Goal: Find specific page/section: Find specific page/section

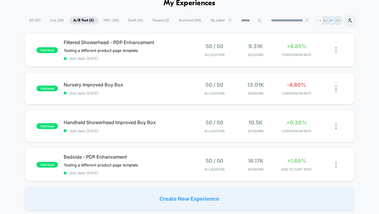
scroll to position [32, 0]
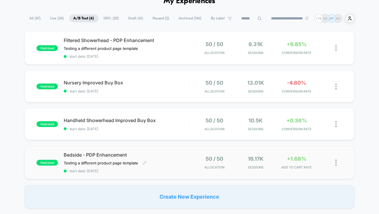
click at [175, 159] on div "Bedside - PDP Enhancement Testing a different product page template Click to ed…" at bounding box center [127, 162] width 126 height 21
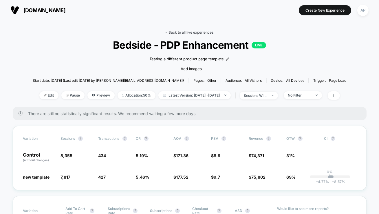
click at [191, 32] on link "< Back to all live experiences" at bounding box center [190, 32] width 48 height 4
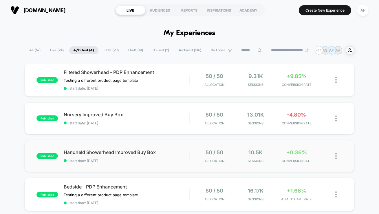
click at [176, 165] on div "published Handheld Showerhead Improved Buy Box start date: [DATE] 50 / 50 Alloc…" at bounding box center [190, 156] width 330 height 32
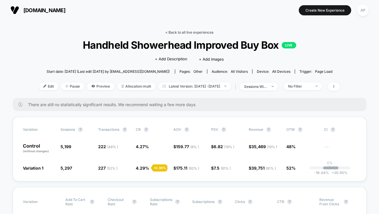
click at [183, 33] on link "< Back to all live experiences" at bounding box center [190, 32] width 48 height 4
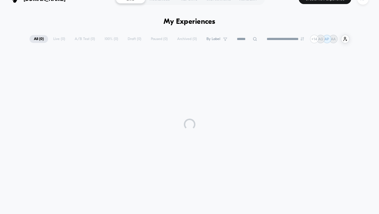
scroll to position [12, 0]
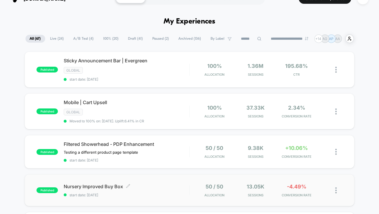
click at [171, 186] on span "Nursery Improved Buy Box Click to edit experience details" at bounding box center [127, 186] width 126 height 6
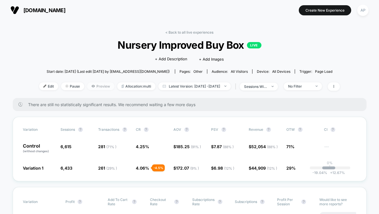
click at [92, 86] on icon at bounding box center [93, 85] width 3 height 3
